Goal: Task Accomplishment & Management: Manage account settings

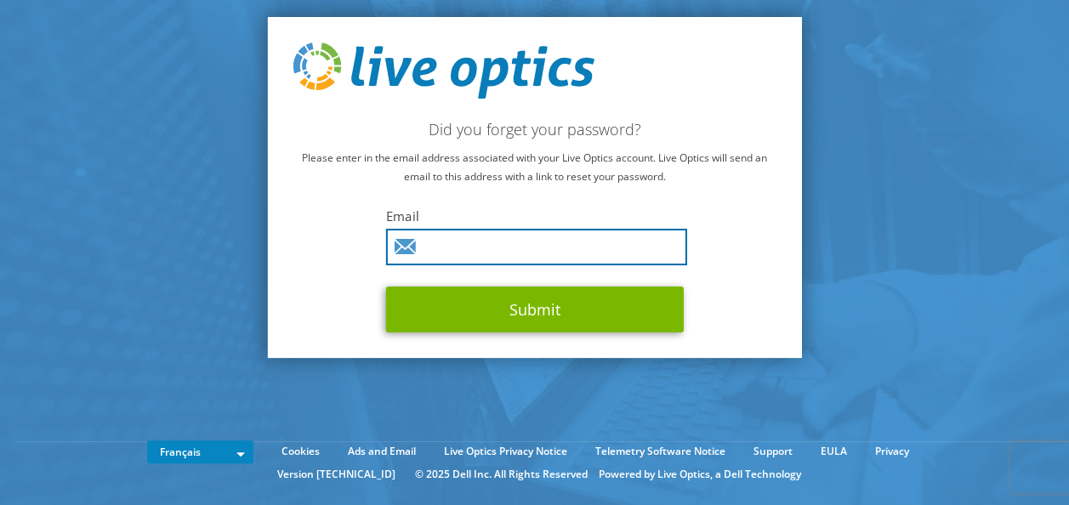
click at [538, 253] on input "text" at bounding box center [536, 247] width 301 height 37
type input "acerqueira@fr.scc.com"
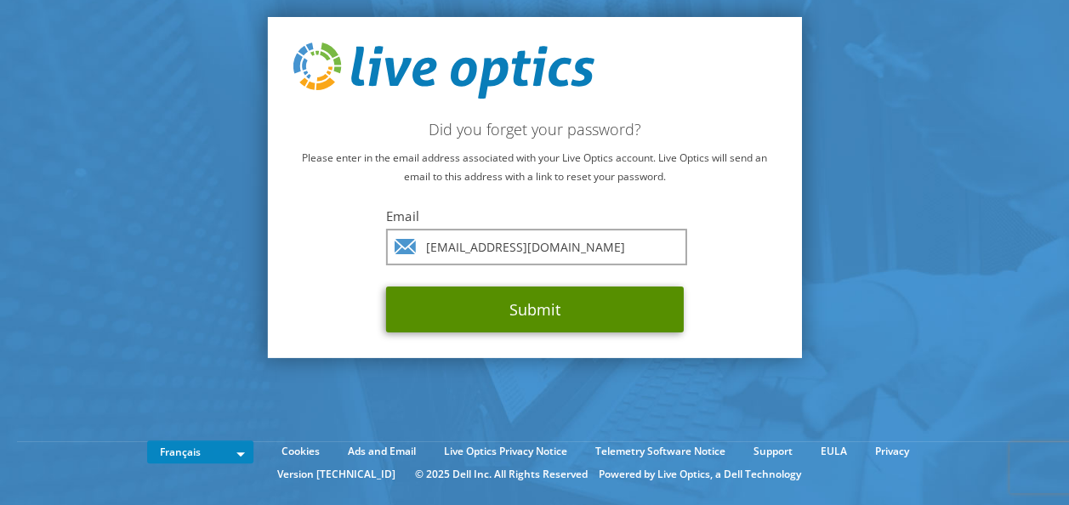
click at [523, 311] on button "Submit" at bounding box center [535, 310] width 298 height 46
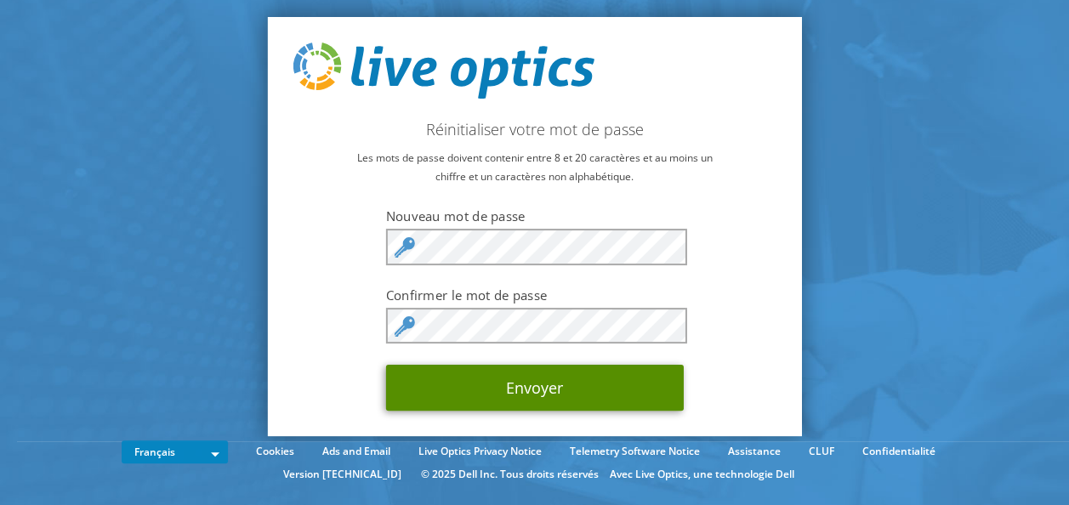
click at [418, 378] on button "Envoyer" at bounding box center [535, 388] width 298 height 46
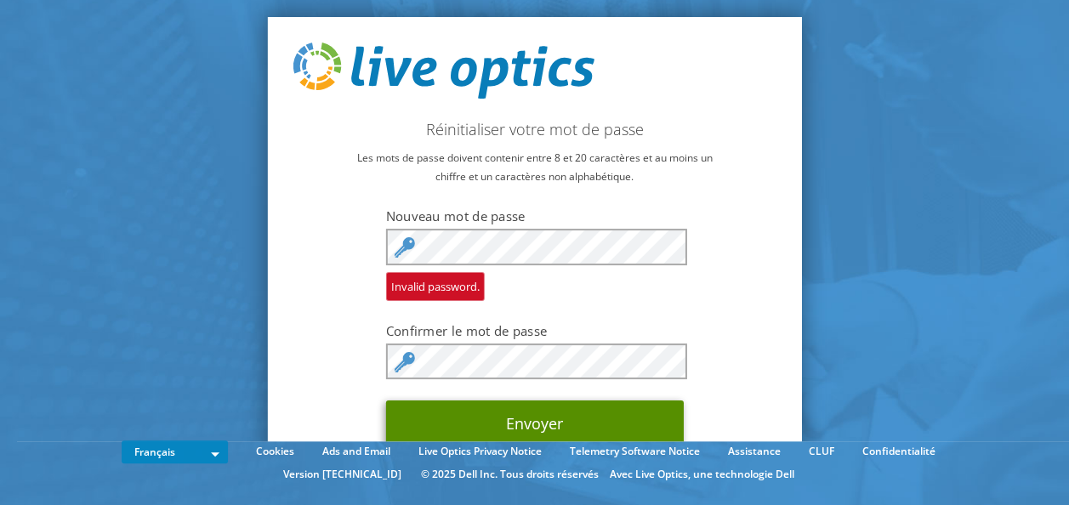
click at [402, 420] on button "Envoyer" at bounding box center [535, 424] width 298 height 46
click at [395, 430] on button "Envoyer" at bounding box center [535, 424] width 298 height 46
